Goal: Task Accomplishment & Management: Manage account settings

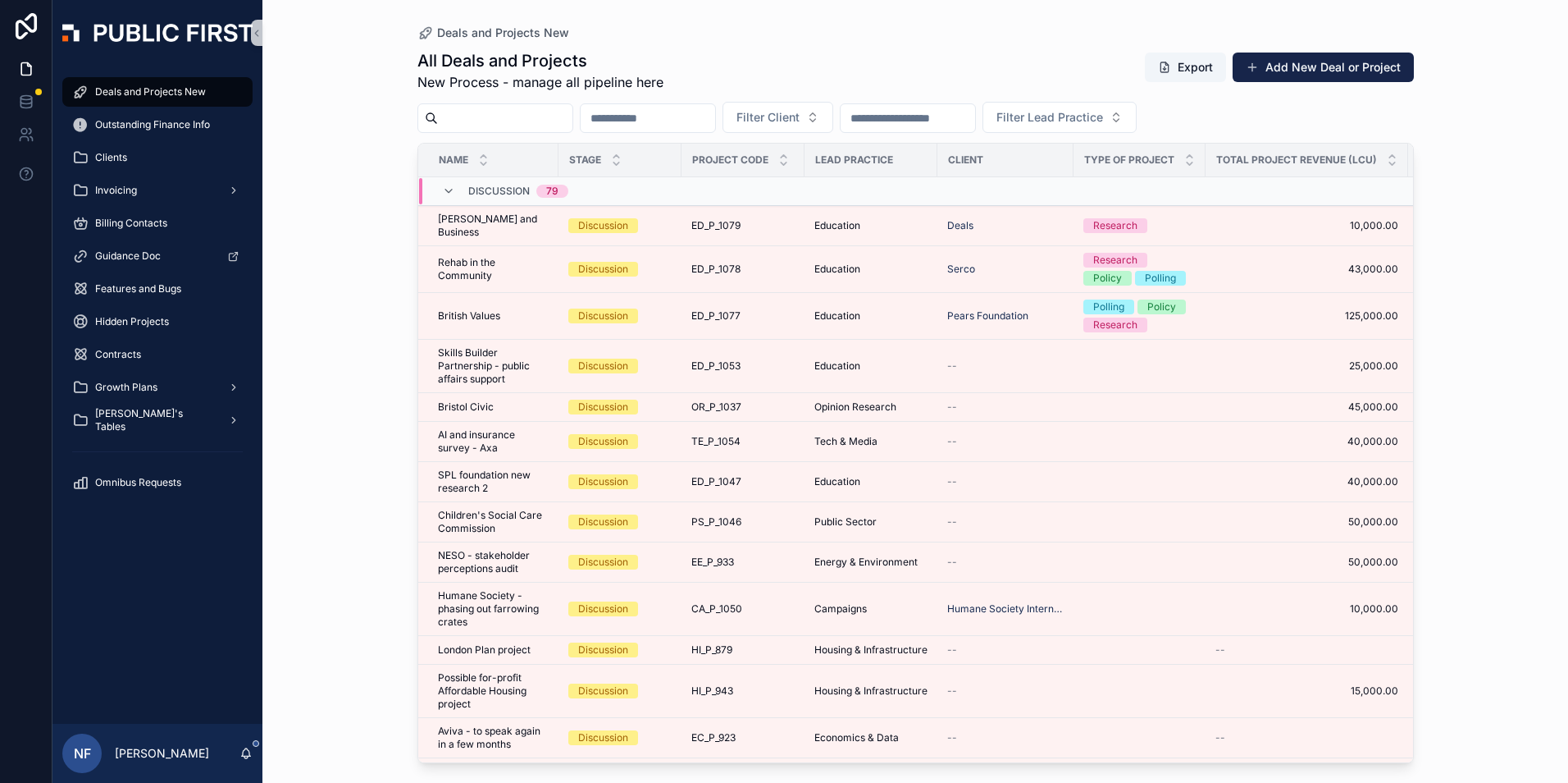
click at [975, 128] on input "scrollable content" at bounding box center [908, 118] width 135 height 23
click at [833, 121] on button "Filter Client" at bounding box center [778, 117] width 111 height 32
click at [764, 59] on div "All Deals and Projects New Process - manage all pipeline here Export Add New De…" at bounding box center [915, 71] width 996 height 43
click at [114, 412] on div "[PERSON_NAME]'s Tables" at bounding box center [157, 420] width 171 height 27
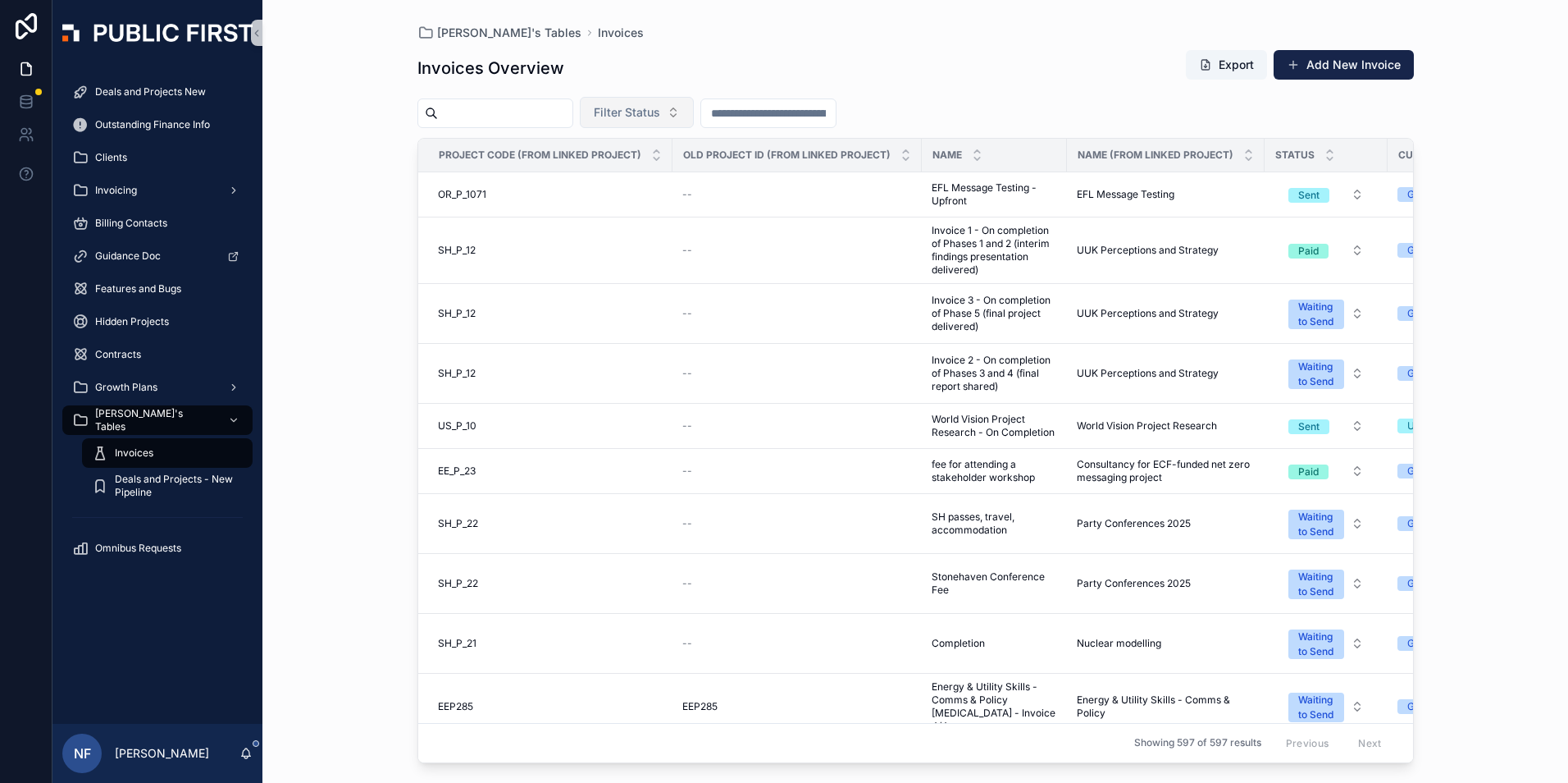
click at [693, 122] on button "Filter Status" at bounding box center [637, 112] width 114 height 32
click at [655, 177] on div "Waiting to Send" at bounding box center [679, 180] width 197 height 27
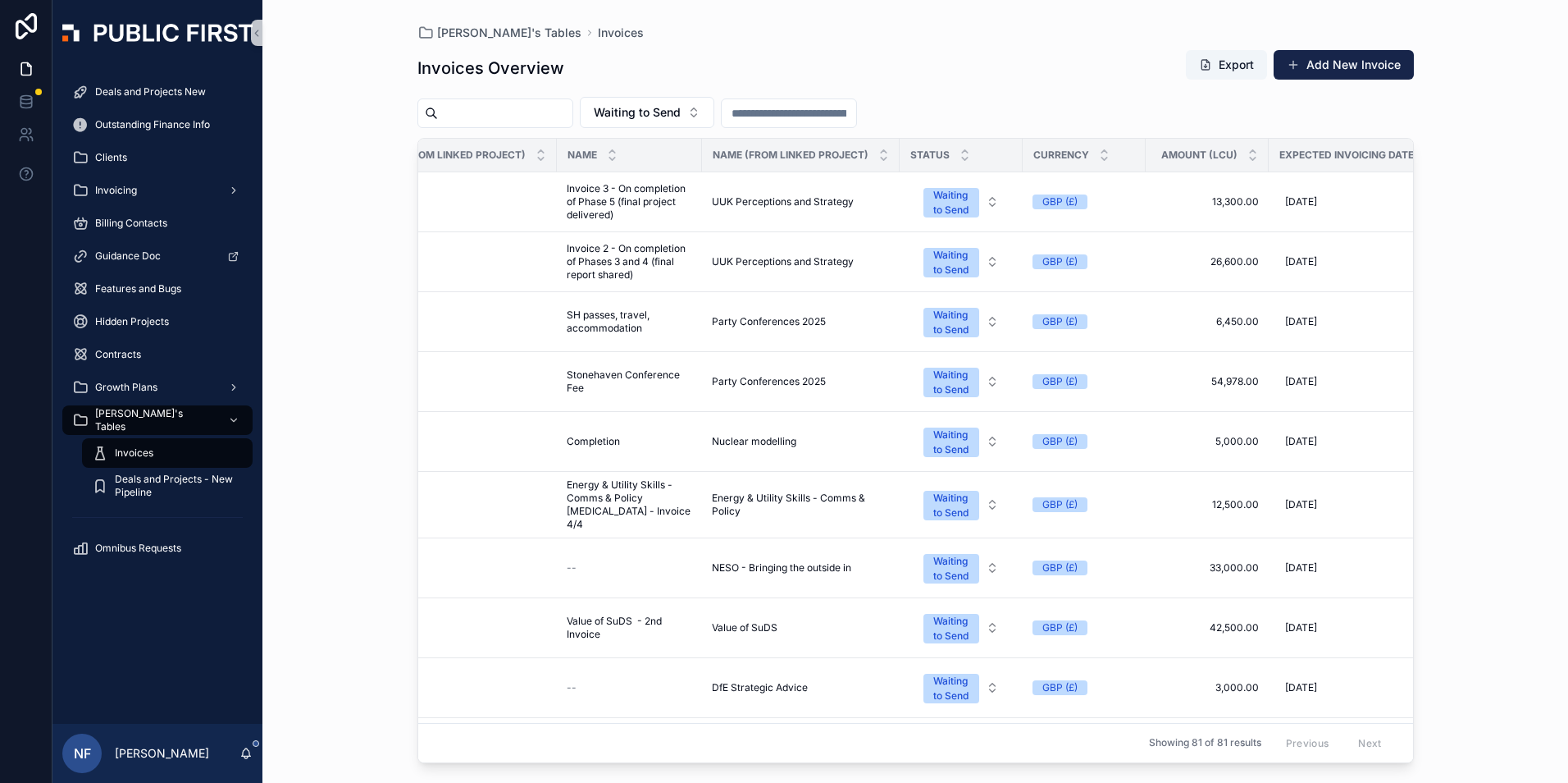
scroll to position [0, 532]
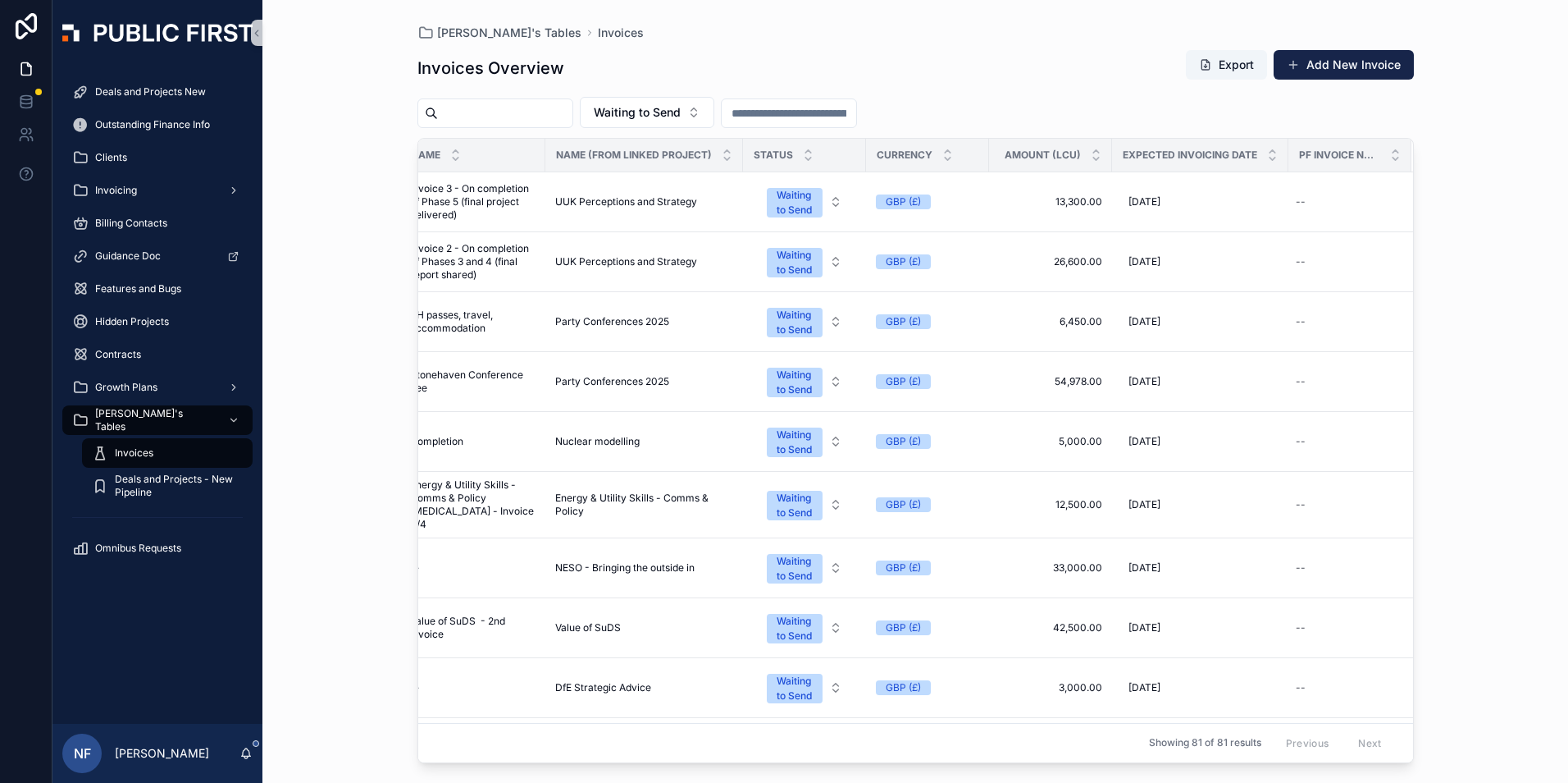
click at [1267, 157] on div "Expected Invoicing Date" at bounding box center [1200, 155] width 175 height 32
click at [1269, 153] on icon "scrollable content" at bounding box center [1272, 151] width 6 height 3
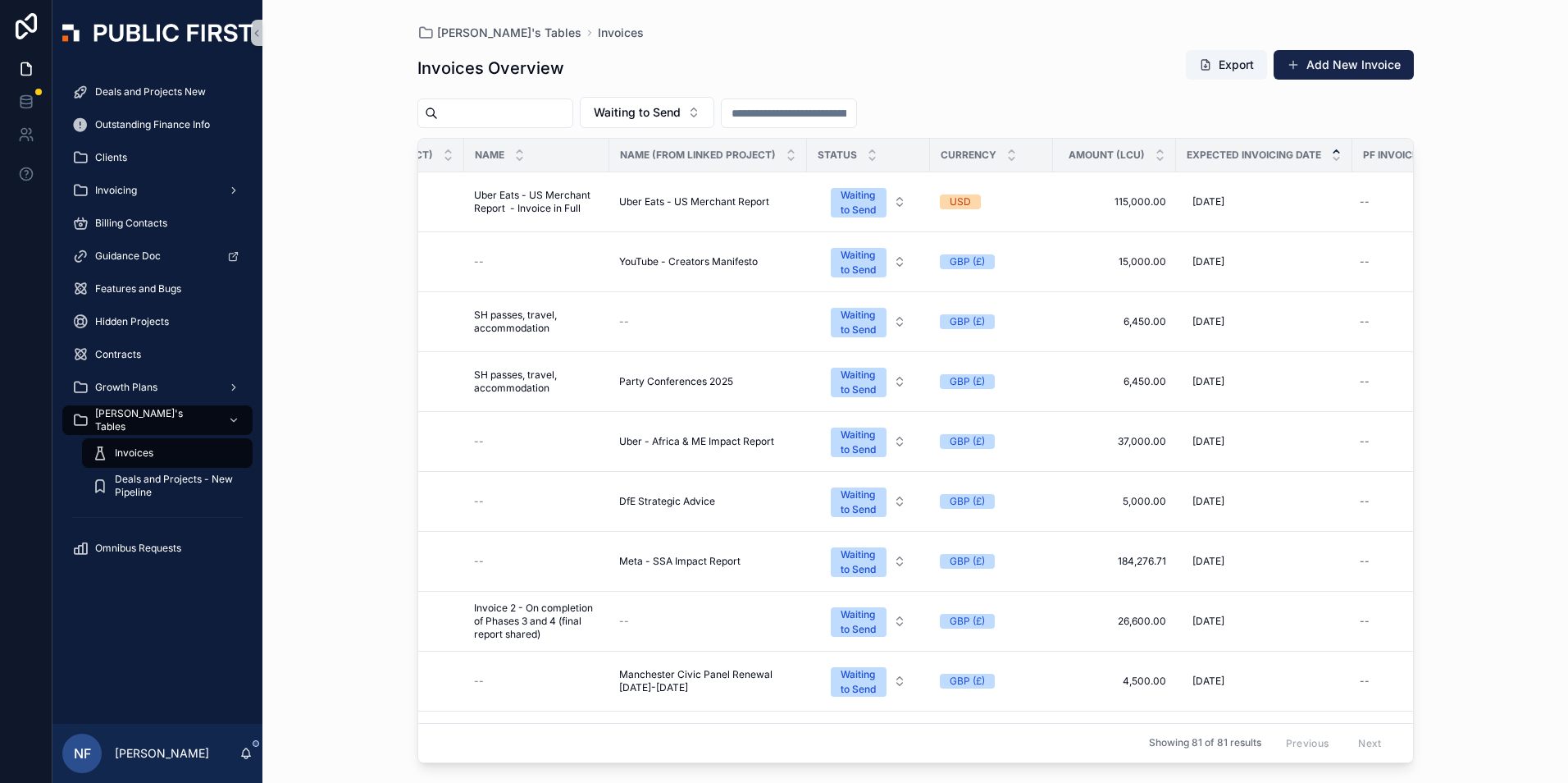
scroll to position [0, 451]
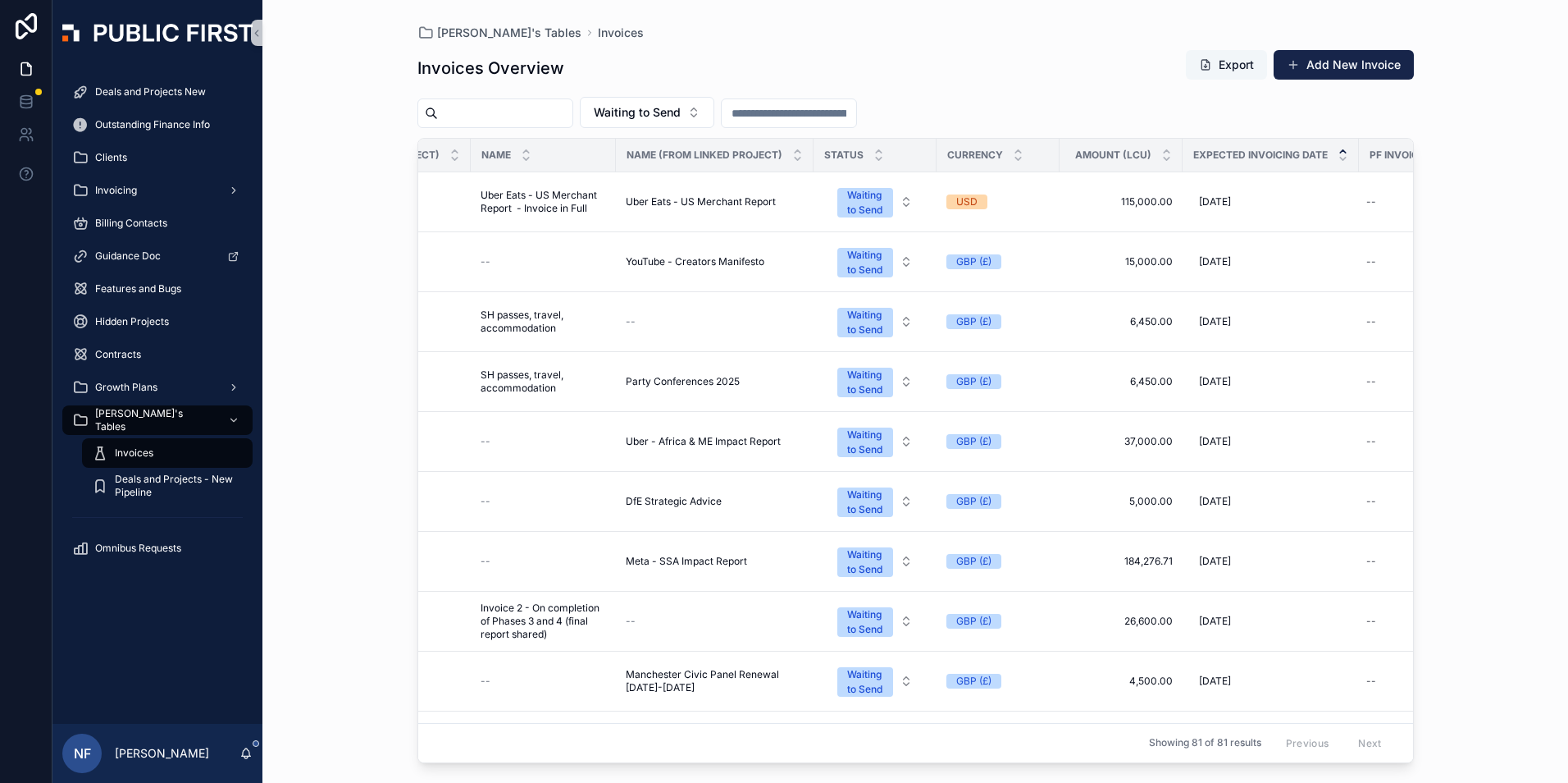
click at [1236, 59] on button "Export" at bounding box center [1226, 64] width 81 height 30
click at [1123, 28] on div "[PERSON_NAME]'s Tables Invoices" at bounding box center [915, 33] width 996 height 13
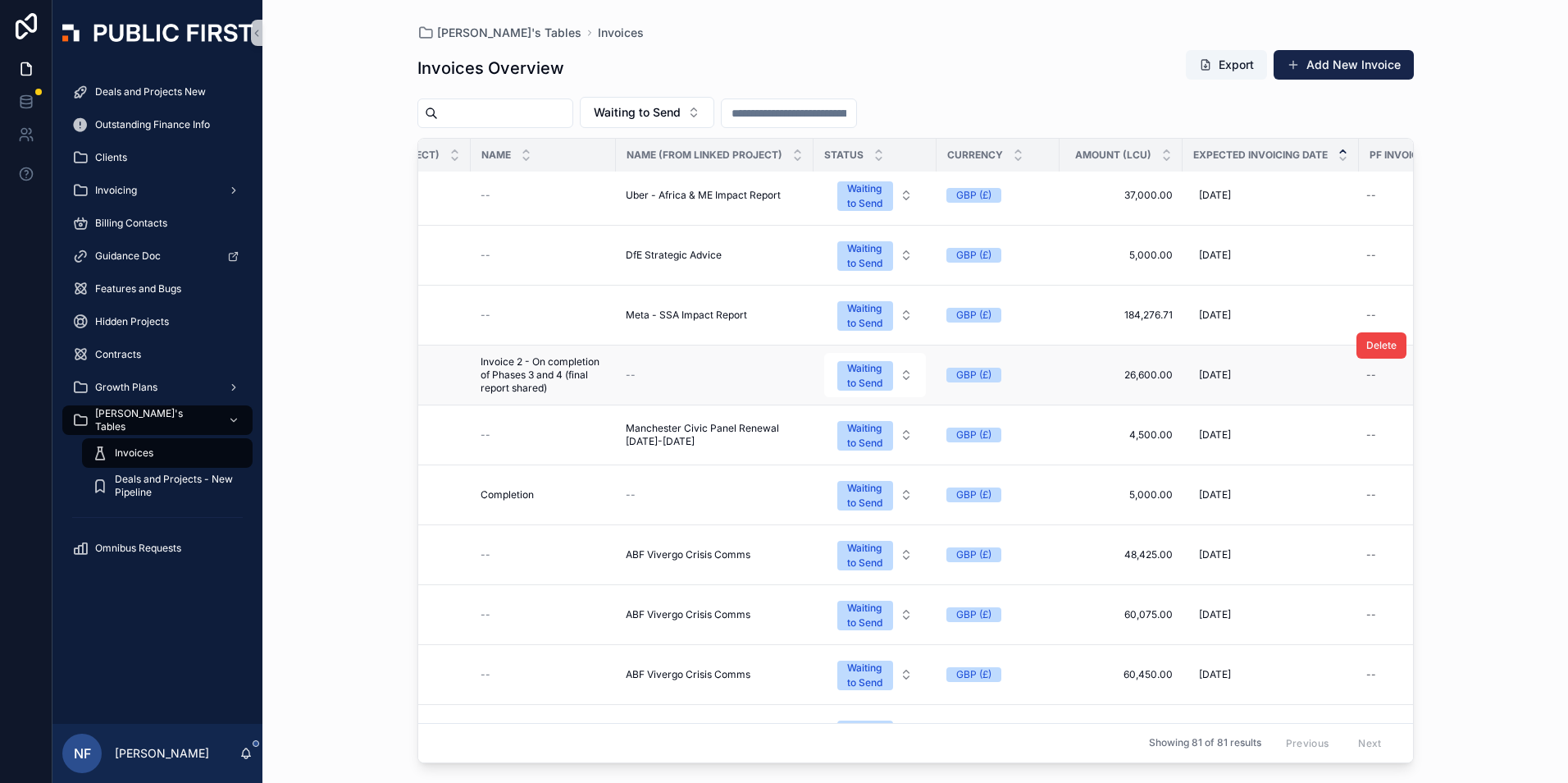
scroll to position [411, 451]
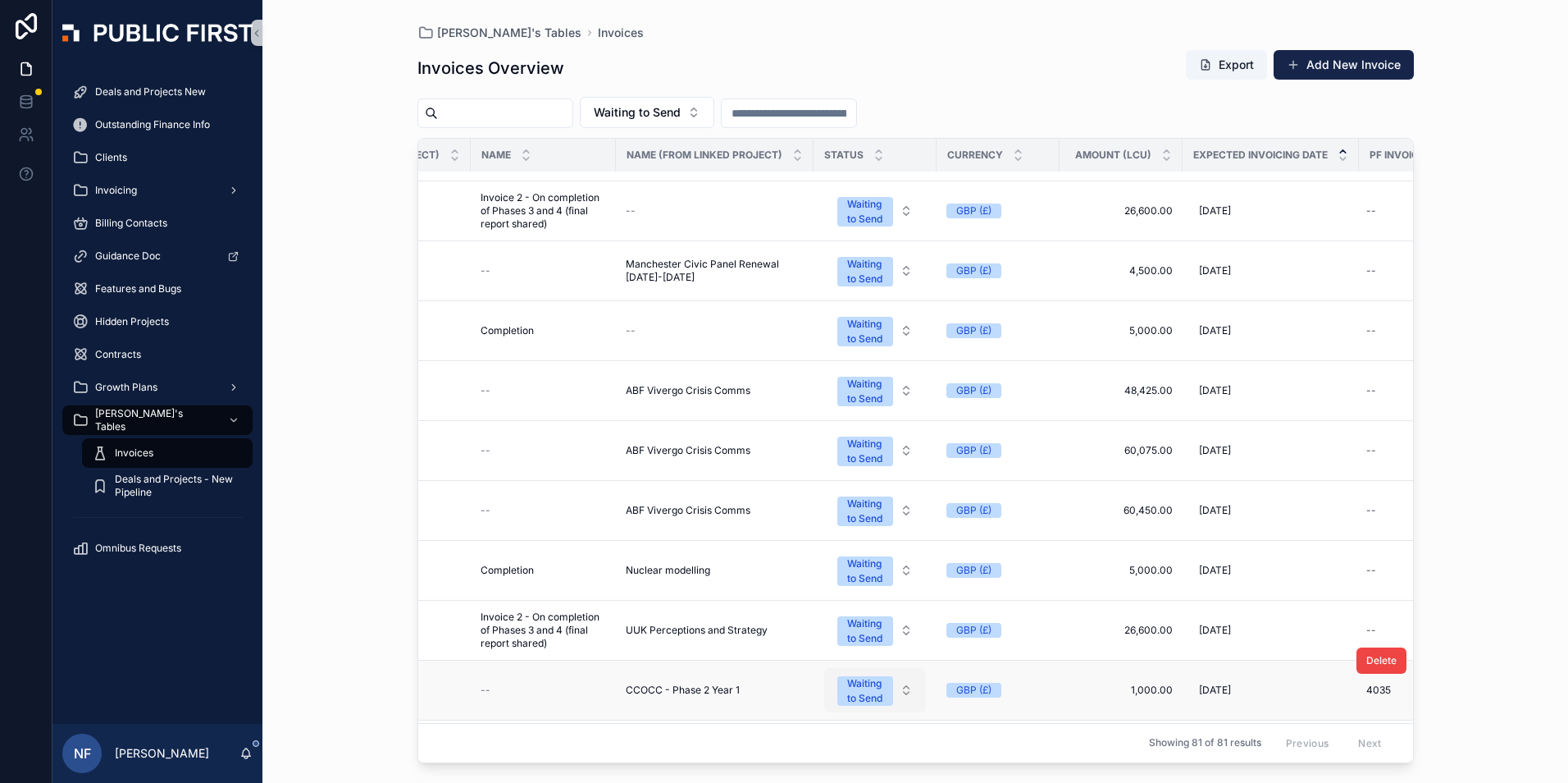
click at [861, 707] on button "Waiting to Send" at bounding box center [875, 690] width 102 height 44
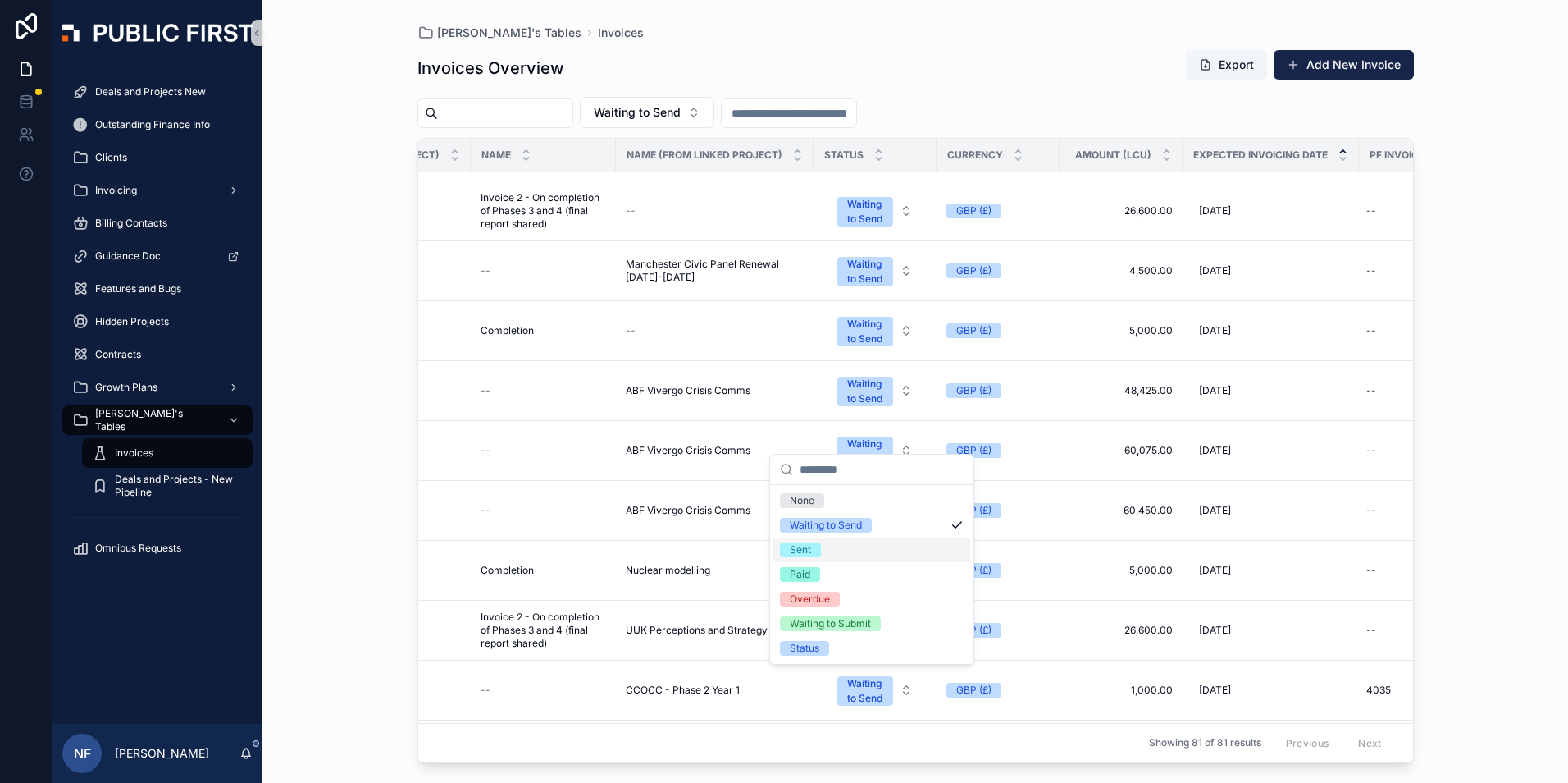
click at [807, 549] on div "Sent" at bounding box center [801, 549] width 21 height 14
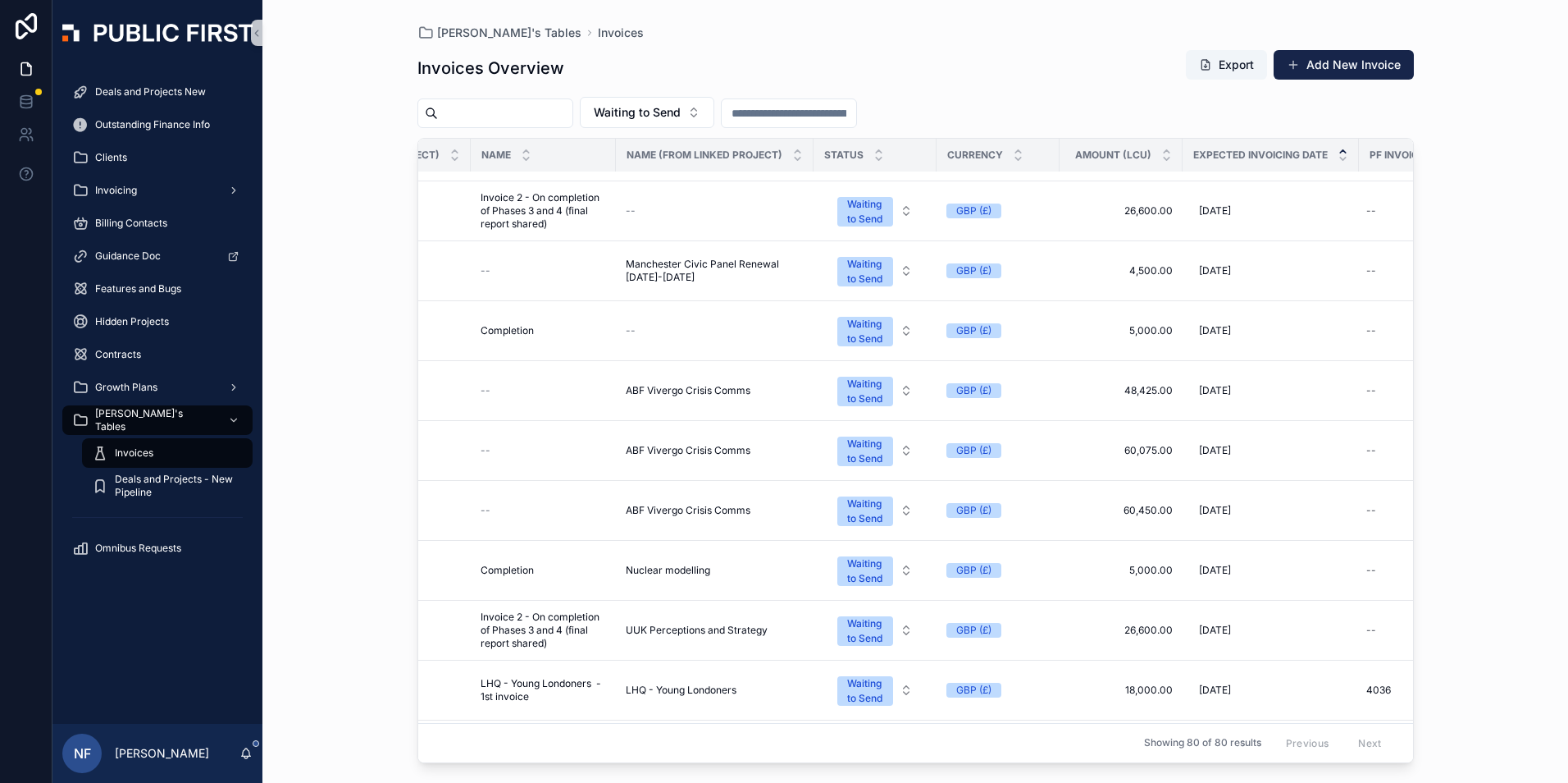
click at [520, 109] on input "scrollable content" at bounding box center [505, 114] width 135 height 23
type input "**********"
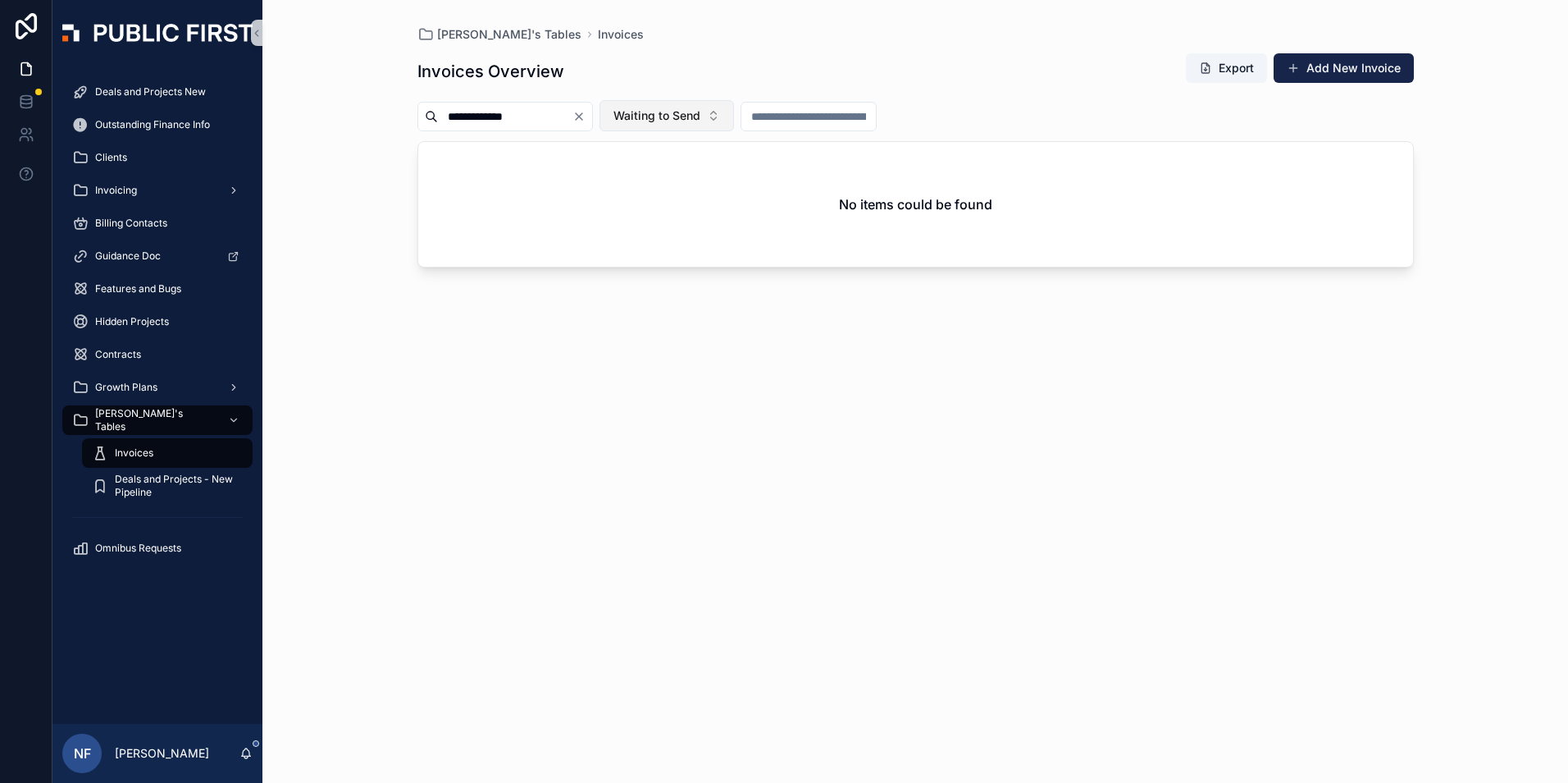
click at [700, 122] on span "Waiting to Send" at bounding box center [657, 116] width 87 height 16
click at [651, 237] on div "Sent" at bounding box center [708, 235] width 197 height 27
click at [638, 120] on span "Sent" at bounding box center [626, 116] width 25 height 16
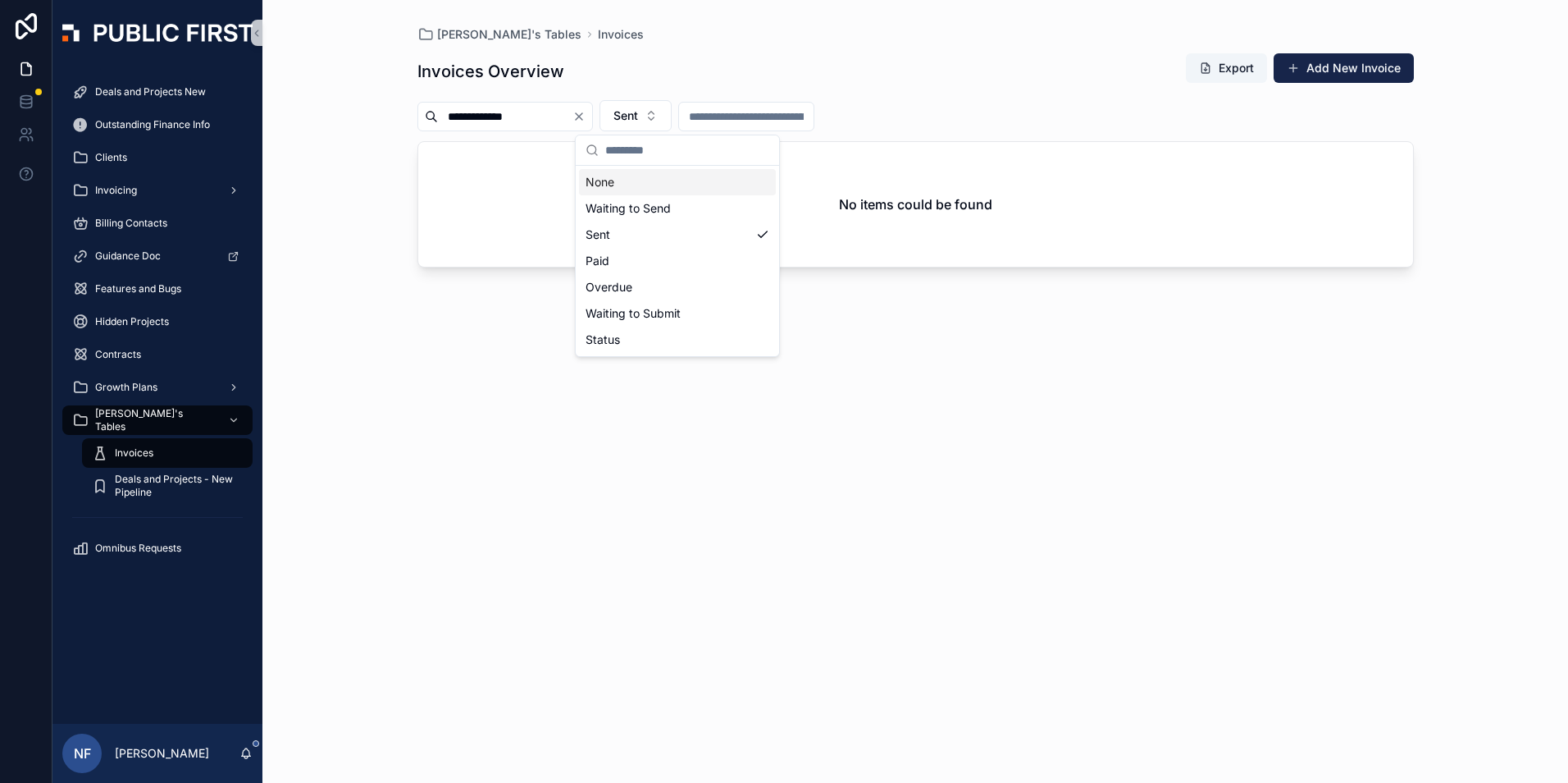
click at [647, 182] on div "None" at bounding box center [678, 182] width 197 height 27
